Goal: Transaction & Acquisition: Purchase product/service

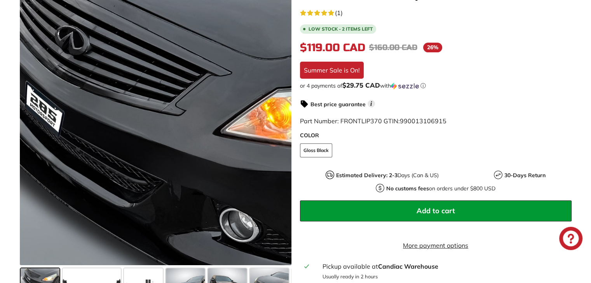
scroll to position [155, 0]
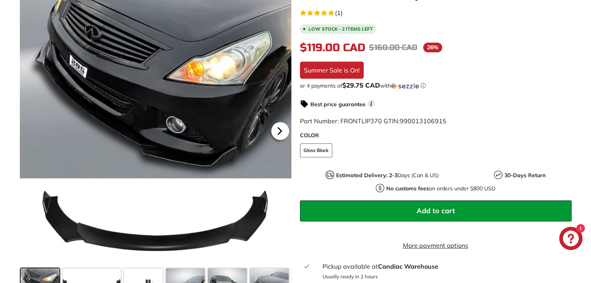
click at [276, 139] on icon at bounding box center [280, 131] width 18 height 18
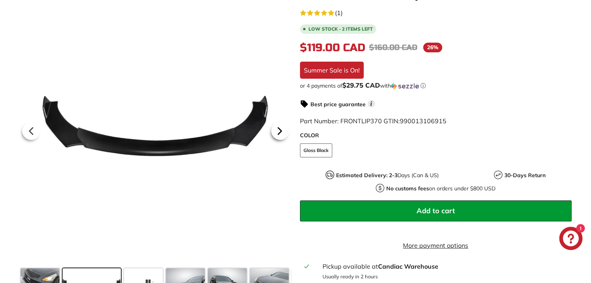
click at [276, 139] on icon at bounding box center [280, 131] width 18 height 18
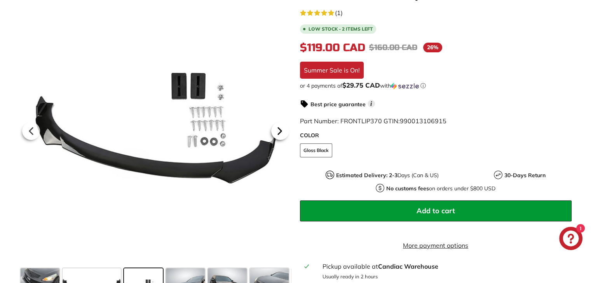
click at [276, 139] on icon at bounding box center [280, 131] width 18 height 18
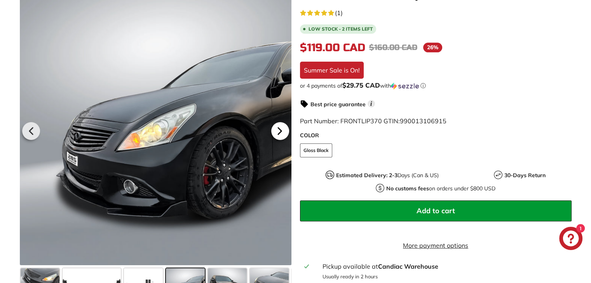
click at [276, 139] on icon at bounding box center [280, 131] width 18 height 18
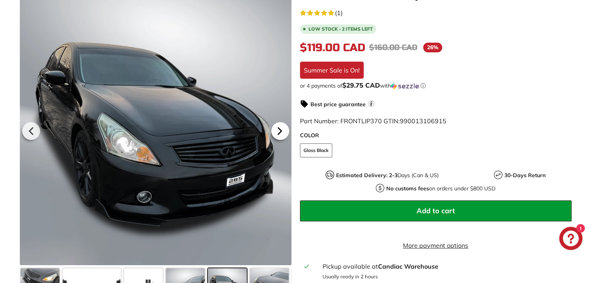
click at [276, 139] on icon at bounding box center [280, 131] width 18 height 18
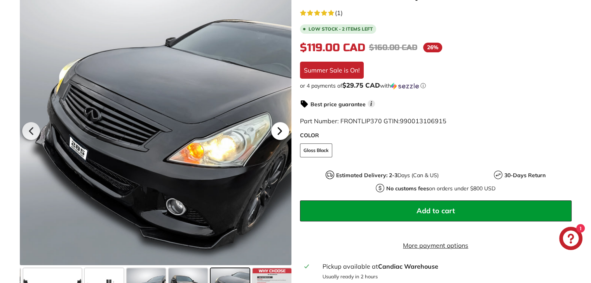
scroll to position [0, 40]
click at [276, 139] on icon at bounding box center [280, 131] width 18 height 18
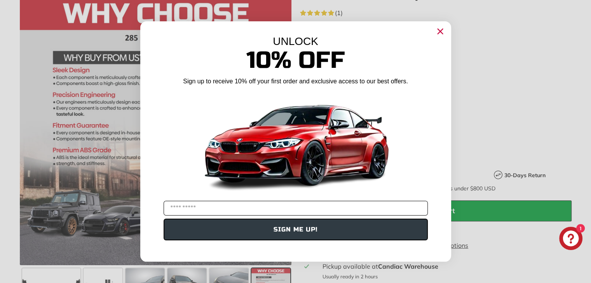
click at [320, 210] on input "YOUR EMAIL" at bounding box center [295, 208] width 264 height 15
type input "**********"
click at [248, 230] on button "SIGN ME UP!" at bounding box center [295, 230] width 264 height 22
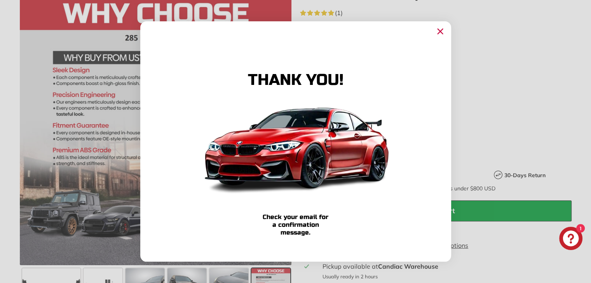
click at [436, 29] on circle "Close dialog" at bounding box center [440, 32] width 12 height 12
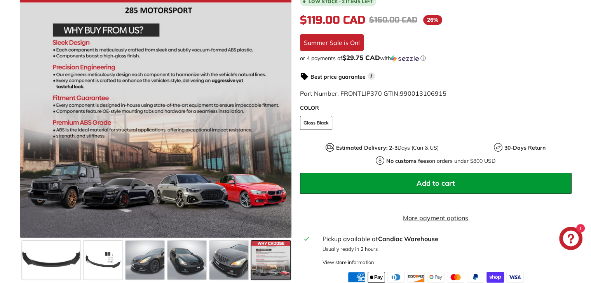
scroll to position [188, 0]
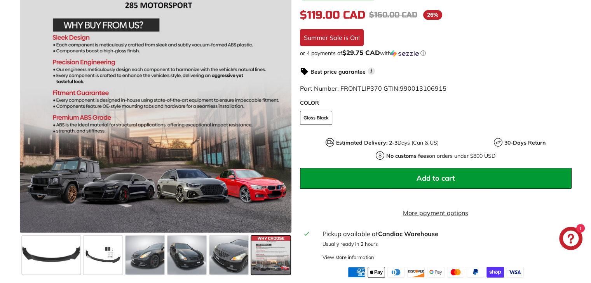
click at [352, 182] on button "Add to cart" at bounding box center [435, 178] width 271 height 21
